Goal: Task Accomplishment & Management: Manage account settings

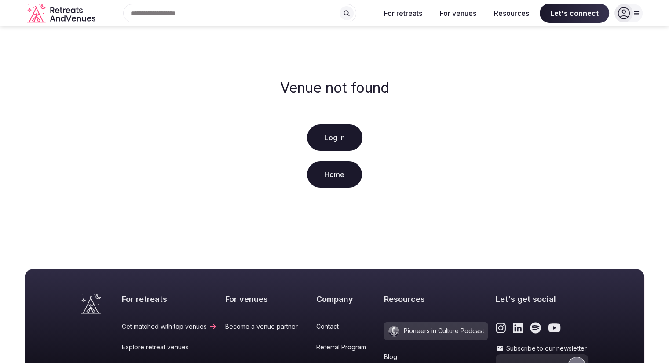
click at [336, 136] on link "Log in" at bounding box center [334, 137] width 55 height 26
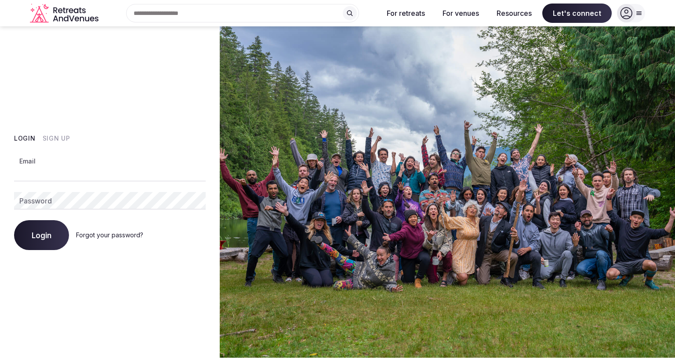
click at [95, 168] on input "Email" at bounding box center [110, 173] width 192 height 18
type input "**********"
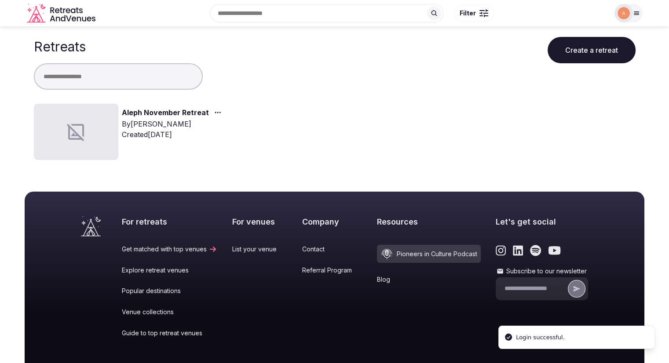
click at [148, 115] on link "Aleph November Retreat" at bounding box center [165, 112] width 87 height 11
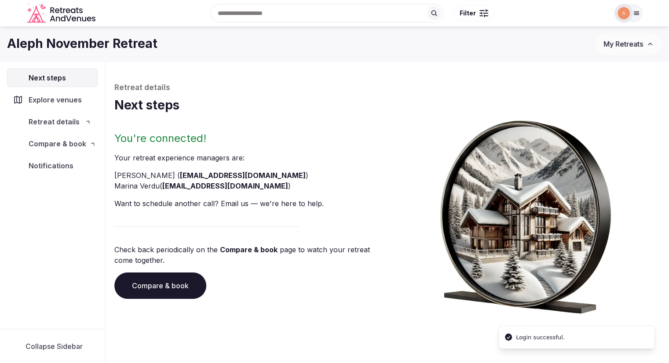
click at [98, 116] on div "Next steps Explore venues Retreat details Compare & book Notifications" at bounding box center [52, 195] width 105 height 267
click at [69, 144] on span "Compare & book" at bounding box center [58, 144] width 58 height 11
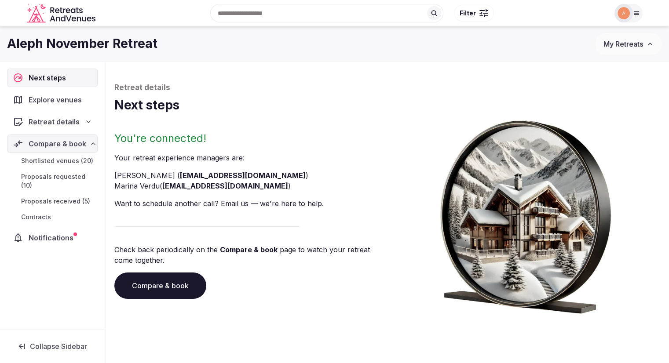
click at [69, 160] on span "Shortlisted venues (20)" at bounding box center [57, 161] width 72 height 9
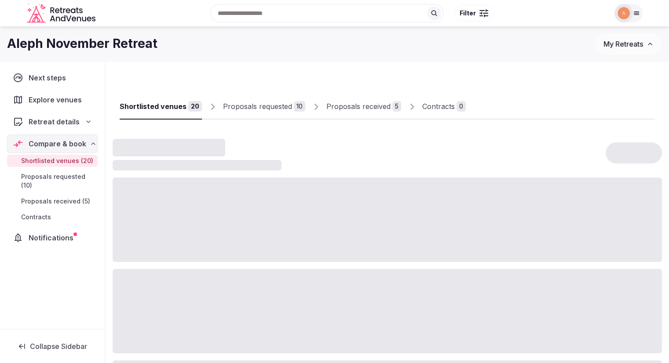
click at [62, 198] on span "Proposals received (5)" at bounding box center [55, 201] width 69 height 9
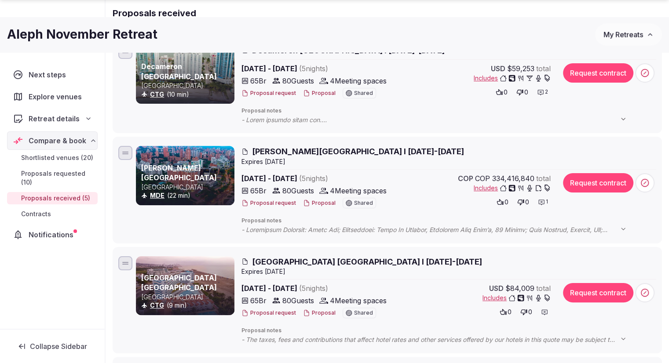
scroll to position [176, 0]
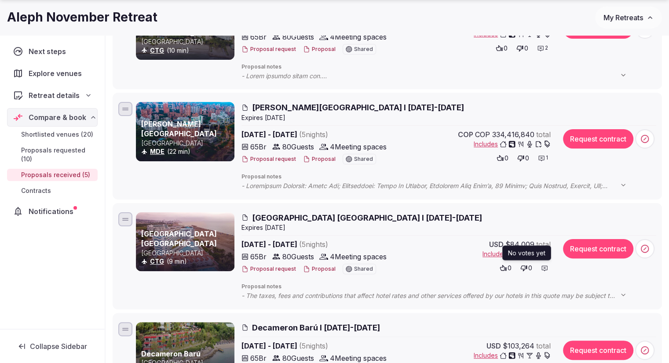
click at [524, 266] on icon at bounding box center [524, 269] width 7 height 6
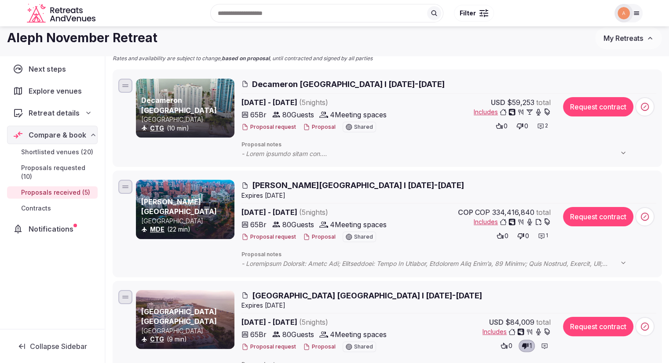
scroll to position [88, 0]
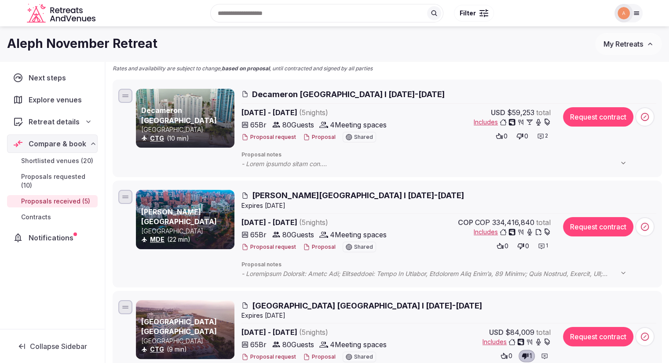
click at [503, 139] on span "0" at bounding box center [505, 136] width 4 height 9
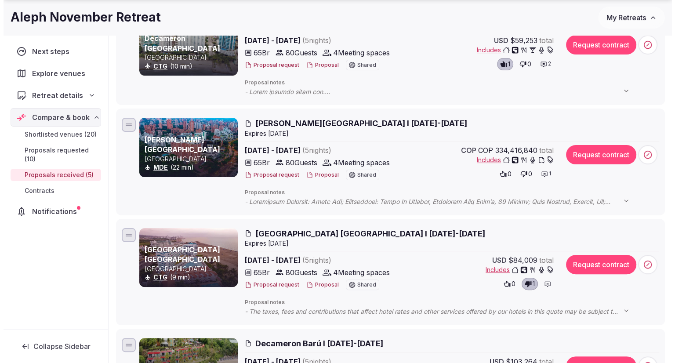
scroll to position [176, 0]
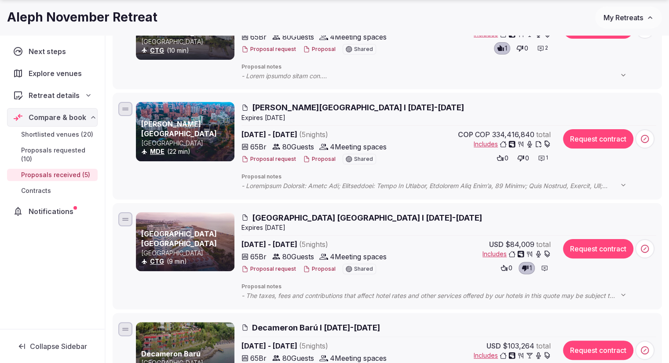
click at [545, 267] on icon at bounding box center [544, 268] width 7 height 7
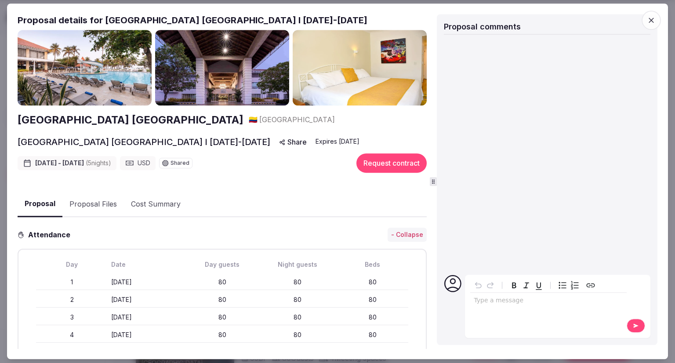
click at [517, 303] on p "editable markdown" at bounding box center [549, 301] width 150 height 9
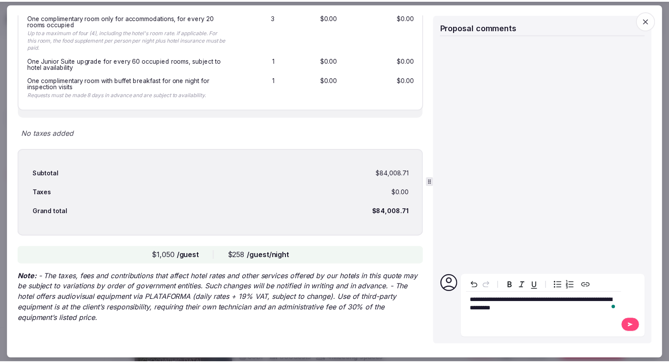
scroll to position [2206, 0]
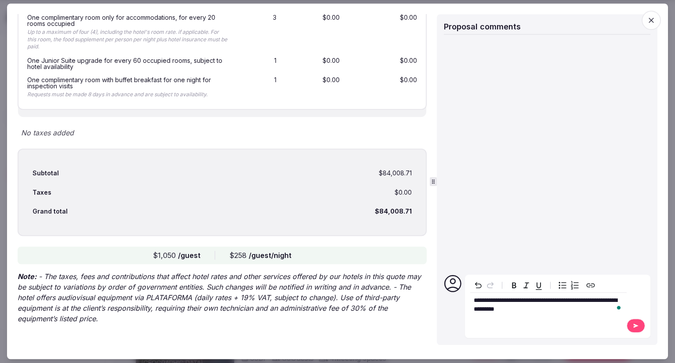
click at [629, 326] on button at bounding box center [636, 326] width 18 height 14
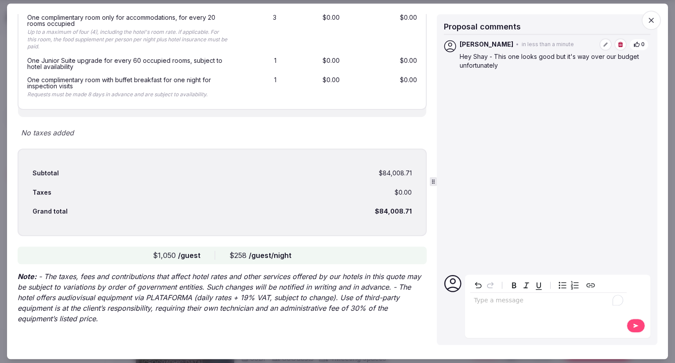
click at [650, 22] on icon "button" at bounding box center [651, 20] width 5 height 5
